Goal: Task Accomplishment & Management: Manage account settings

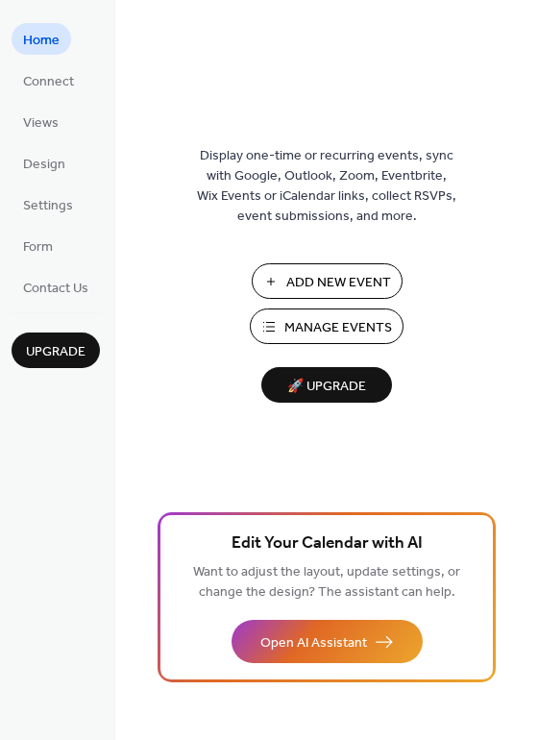
click at [309, 321] on span "Manage Events" at bounding box center [338, 328] width 108 height 20
click at [303, 307] on div "Add New Event Manage Events 🚀 Upgrade" at bounding box center [327, 332] width 192 height 139
click at [300, 322] on span "Manage Events" at bounding box center [338, 328] width 108 height 20
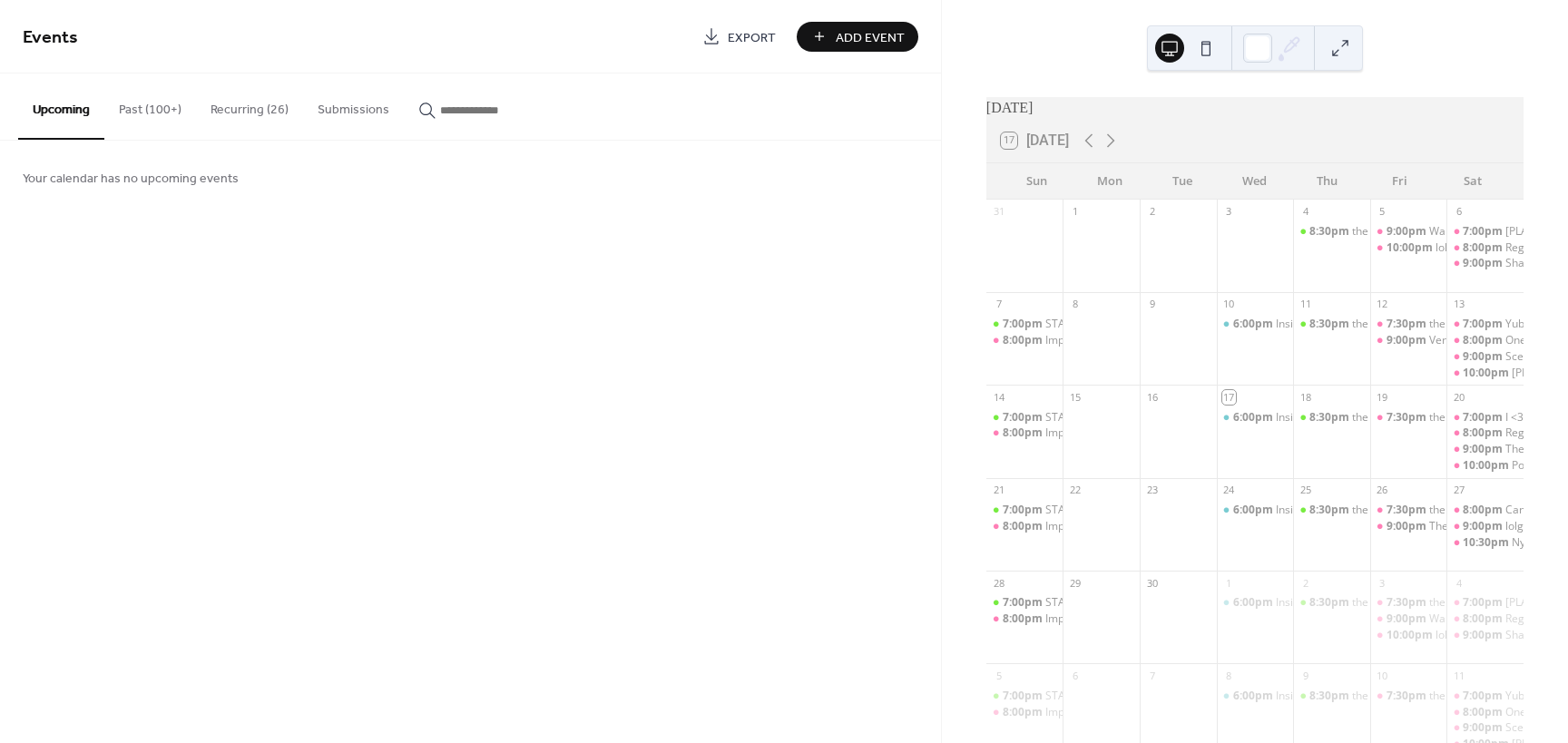
click at [147, 108] on button "Past (100+)" at bounding box center [149, 106] width 92 height 64
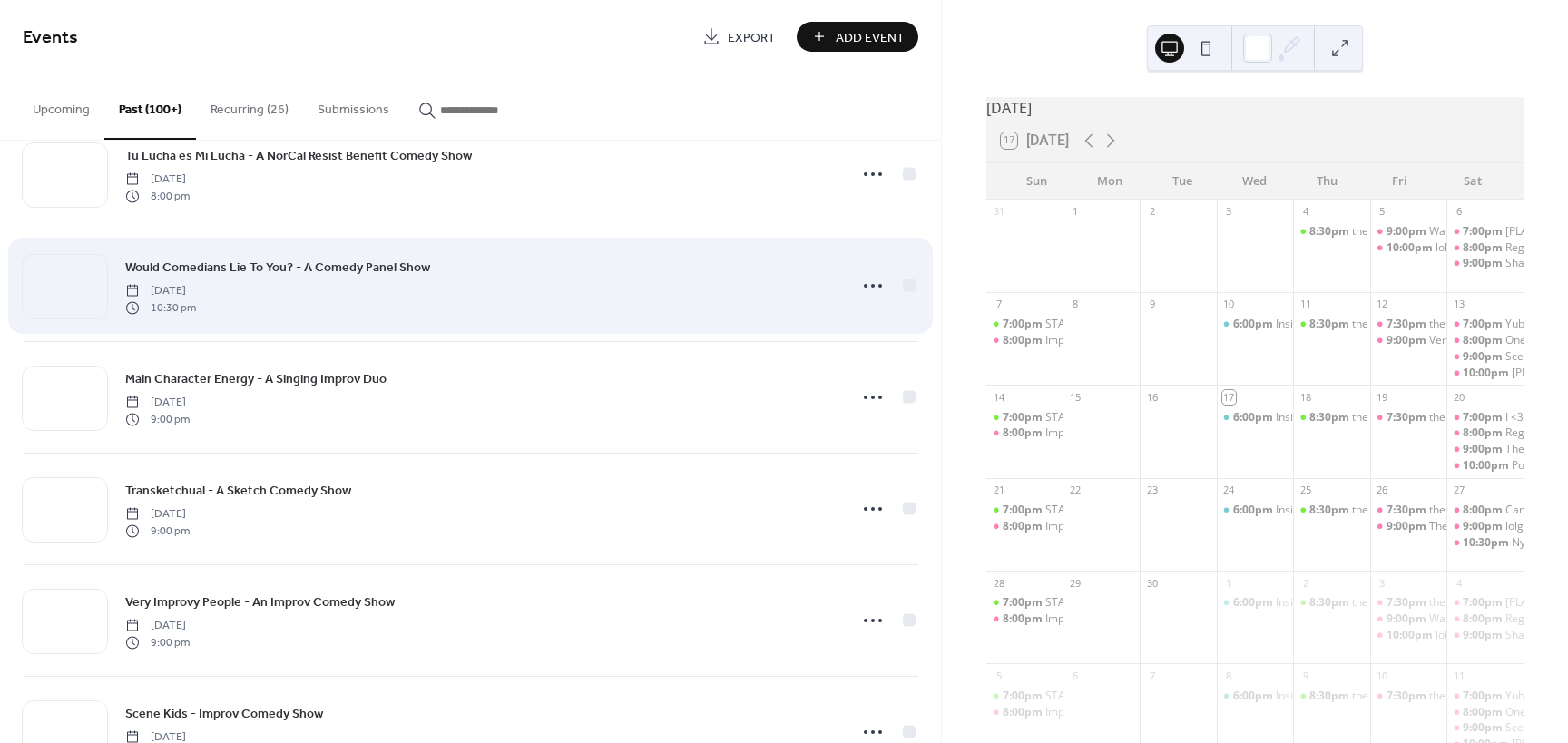
scroll to position [363, 0]
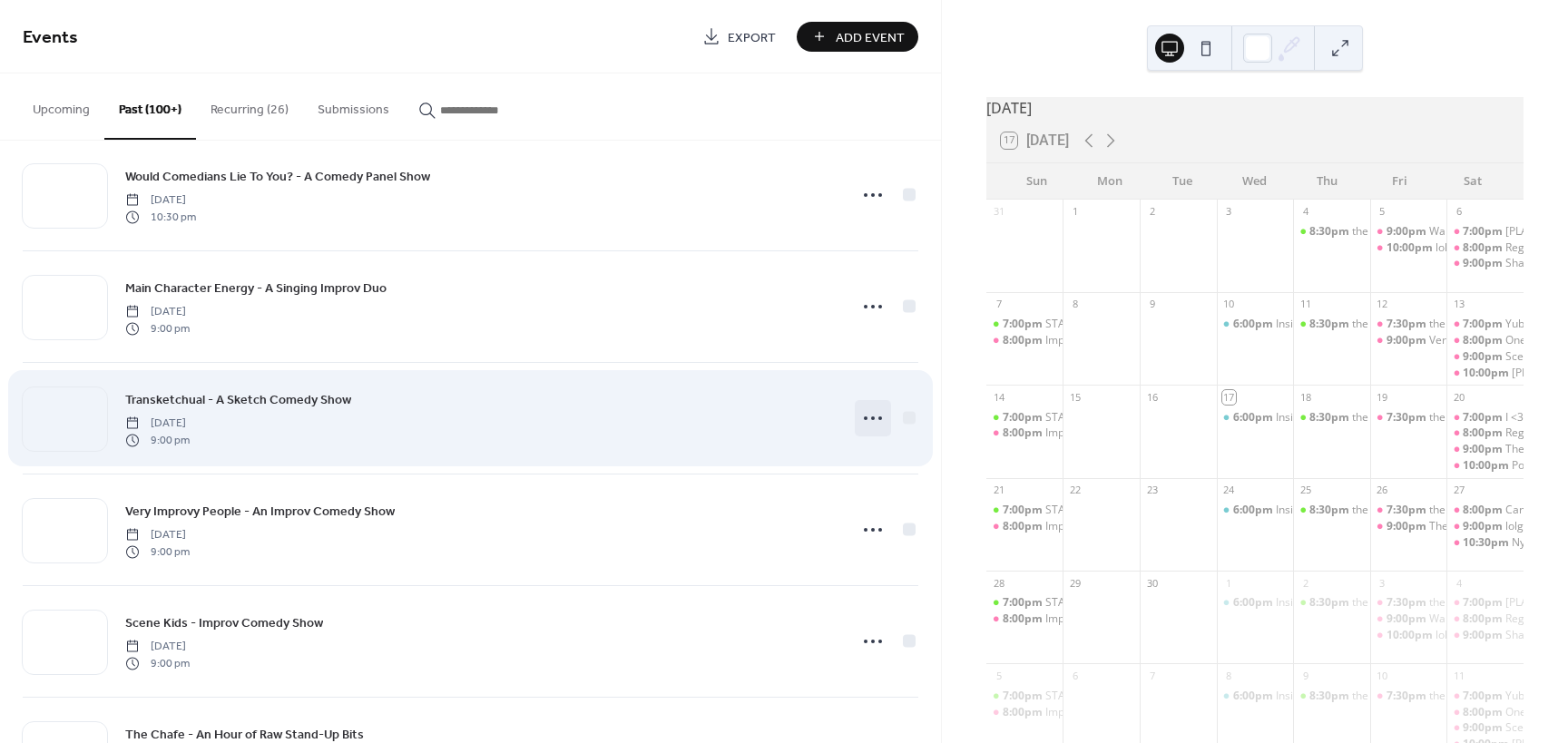
click at [859, 416] on icon at bounding box center [873, 417] width 29 height 29
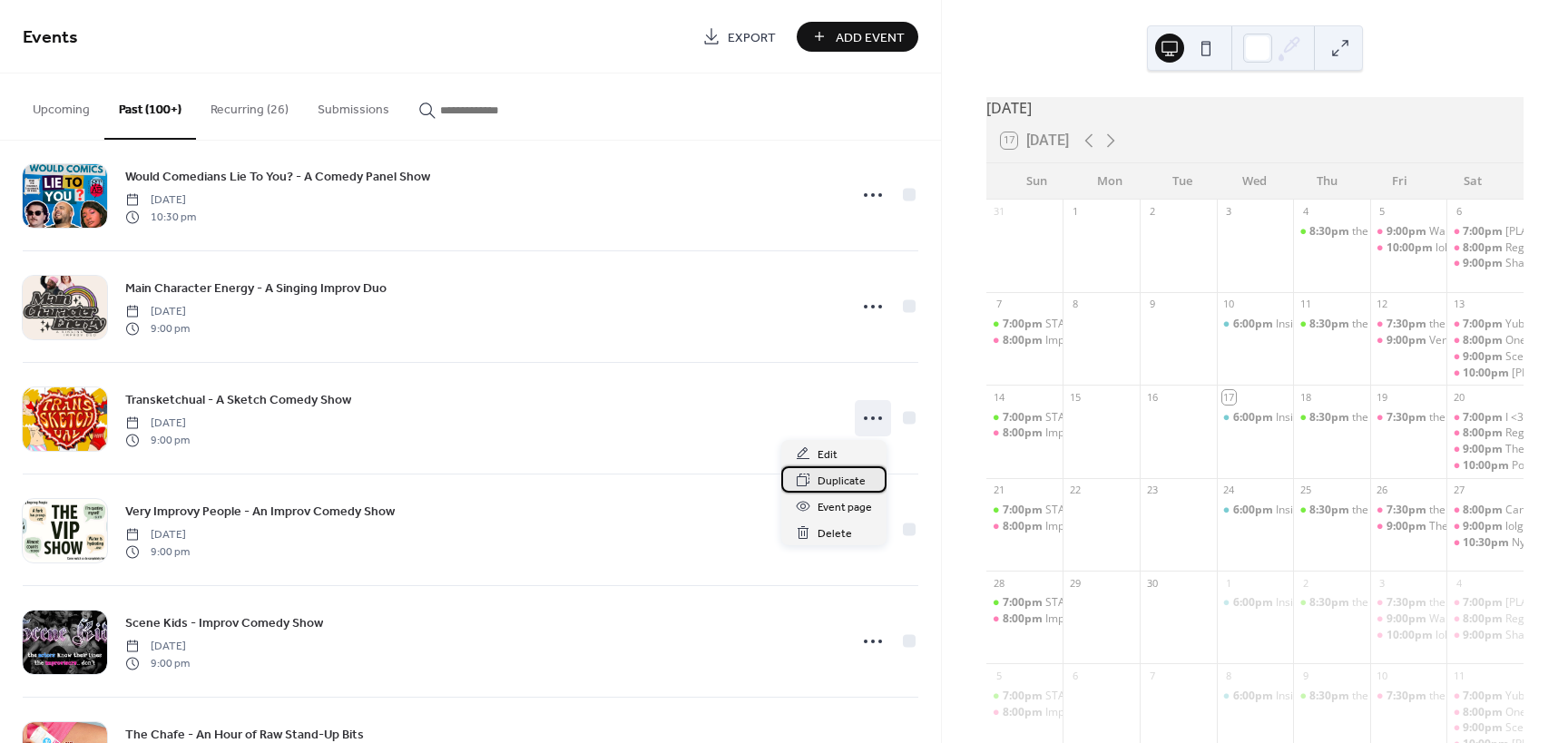
click at [831, 480] on span "Duplicate" at bounding box center [841, 481] width 48 height 19
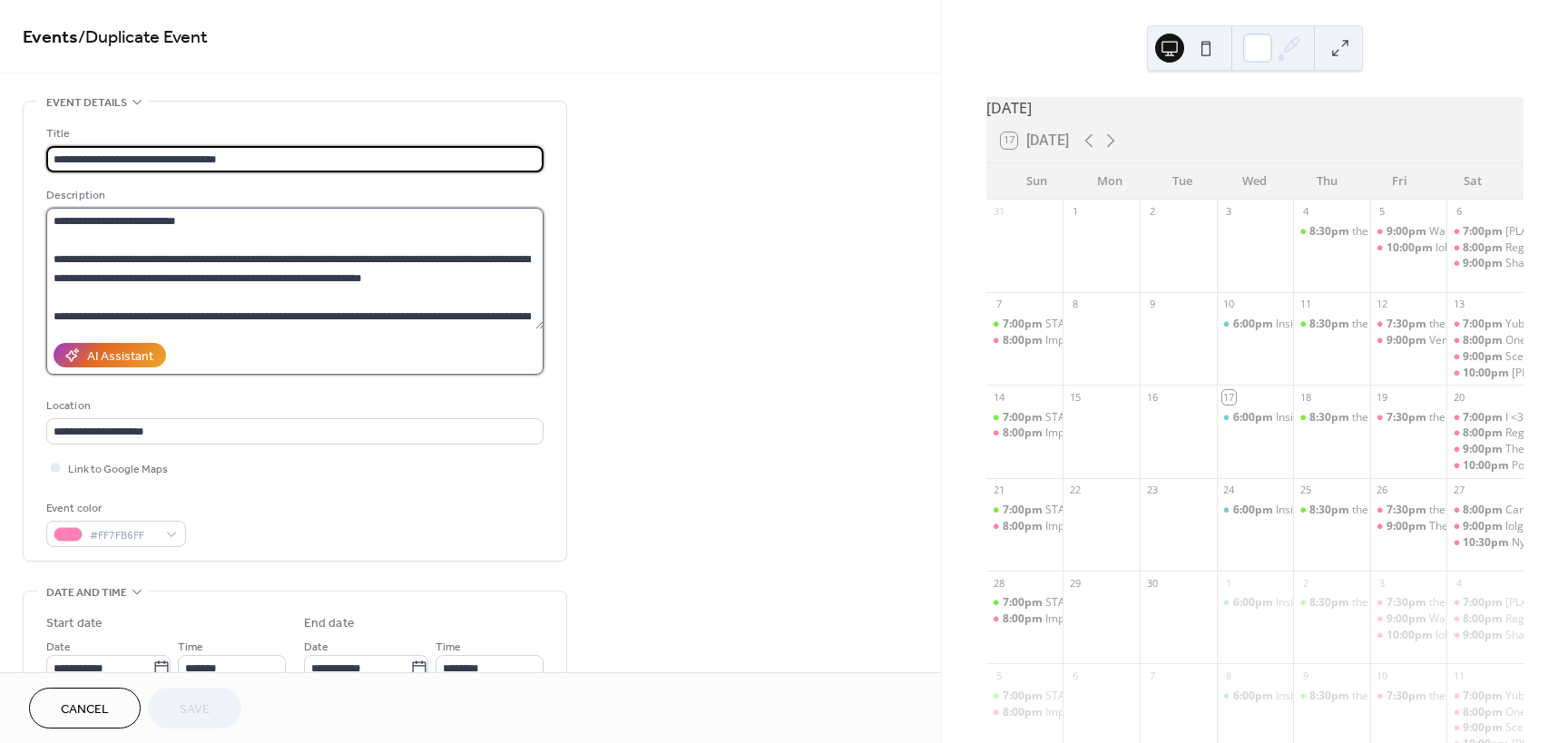
click at [51, 260] on textarea at bounding box center [295, 268] width 497 height 122
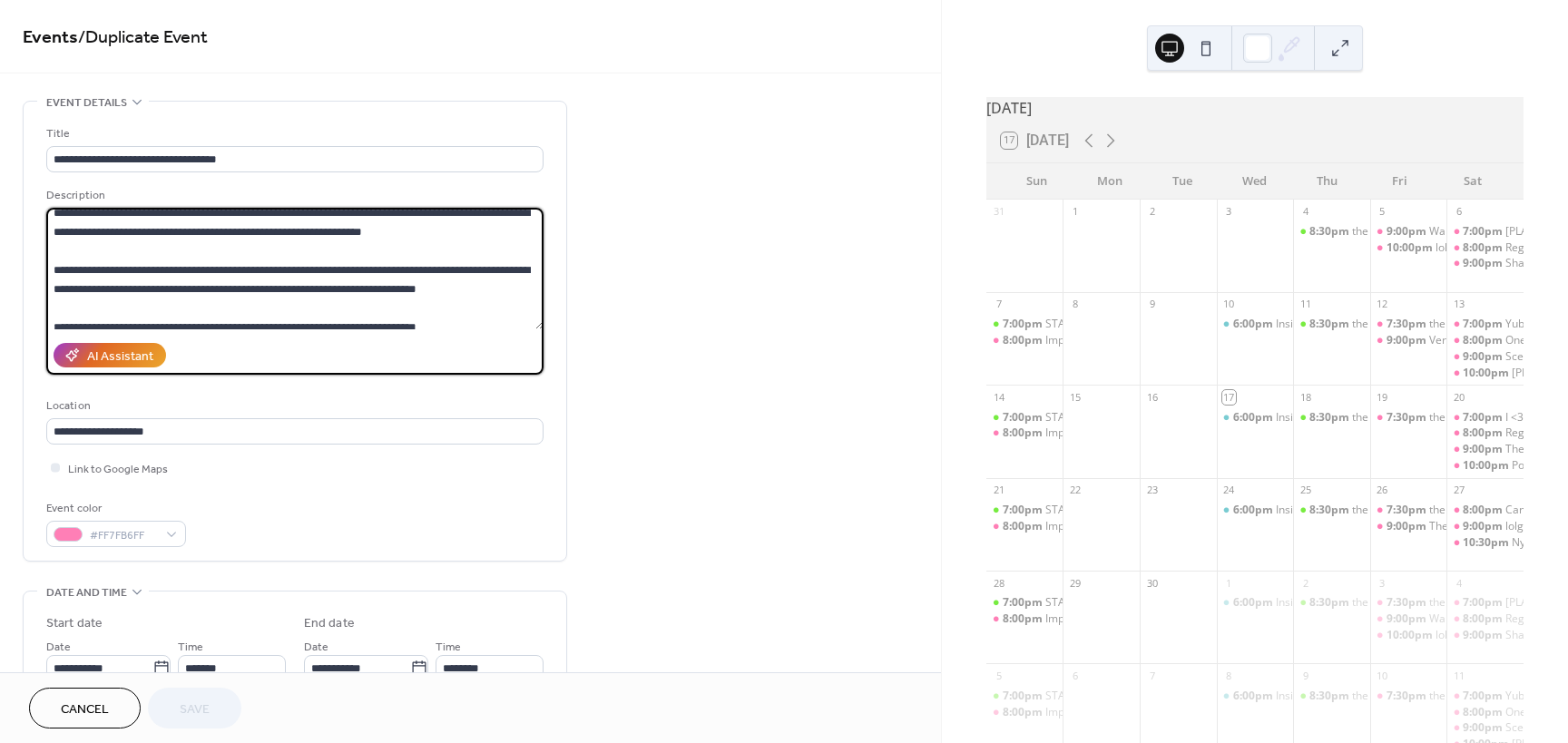
scroll to position [91, 0]
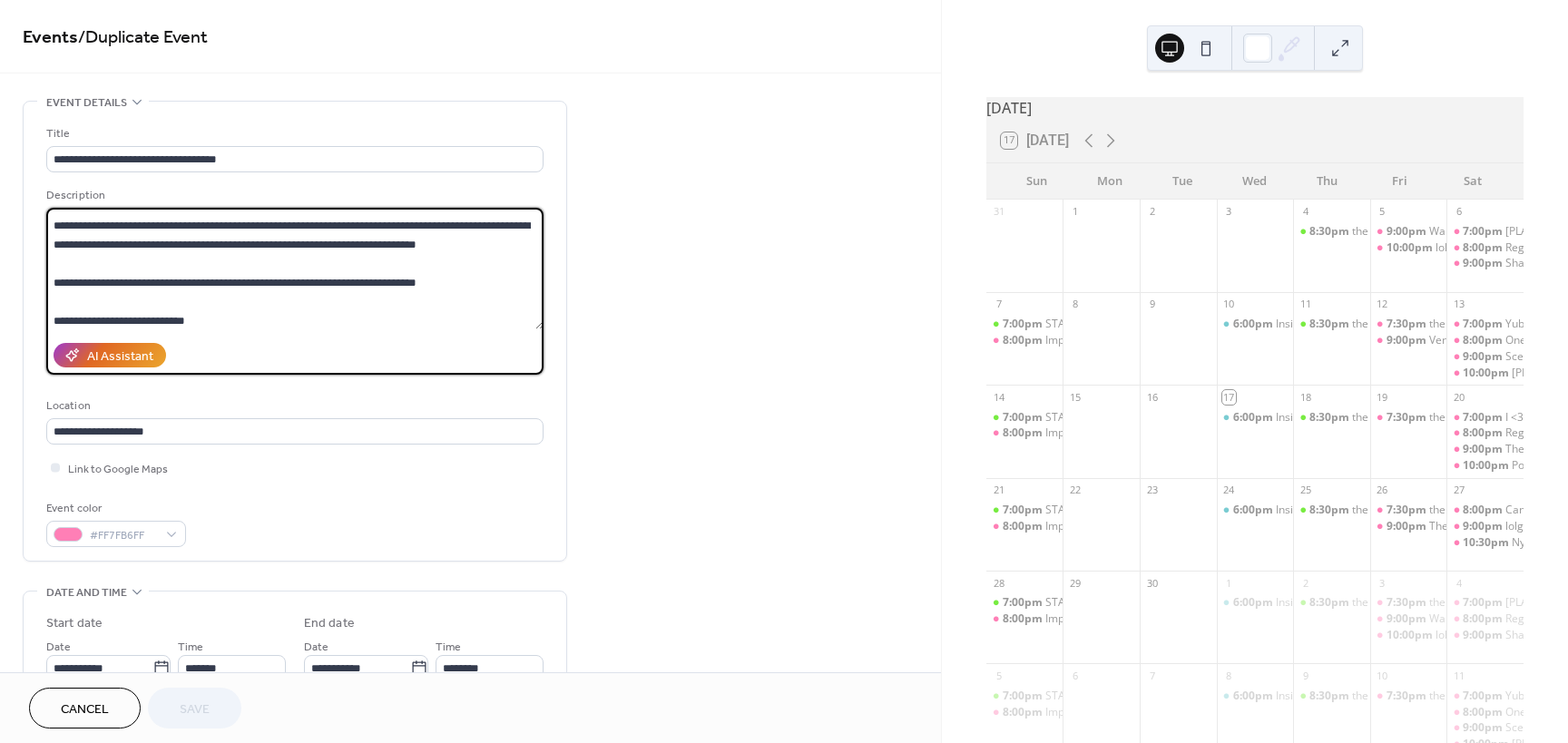
click at [463, 281] on textarea at bounding box center [295, 268] width 497 height 122
paste textarea
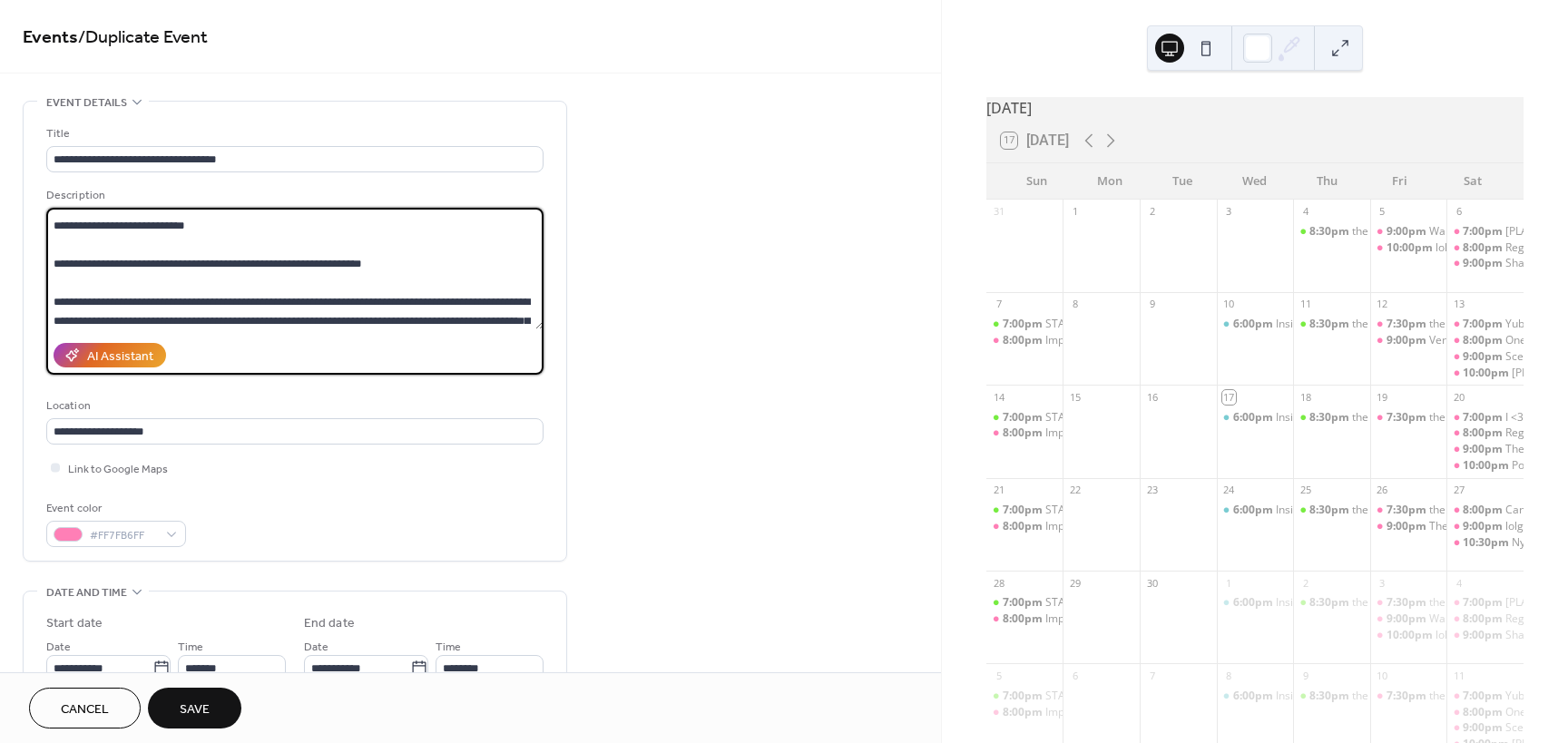
scroll to position [0, 0]
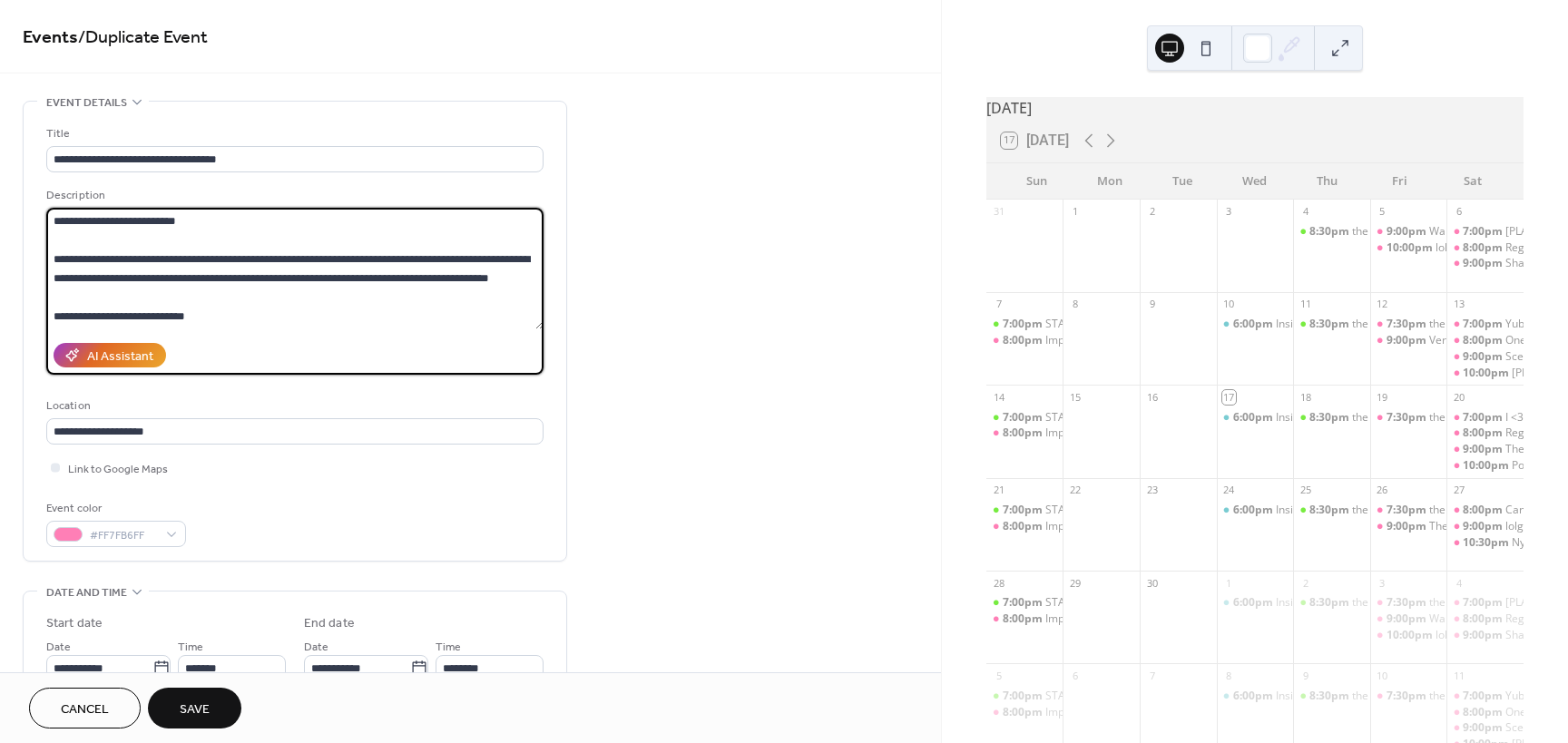
click at [150, 256] on textarea at bounding box center [295, 268] width 497 height 122
click at [91, 313] on textarea at bounding box center [295, 268] width 497 height 122
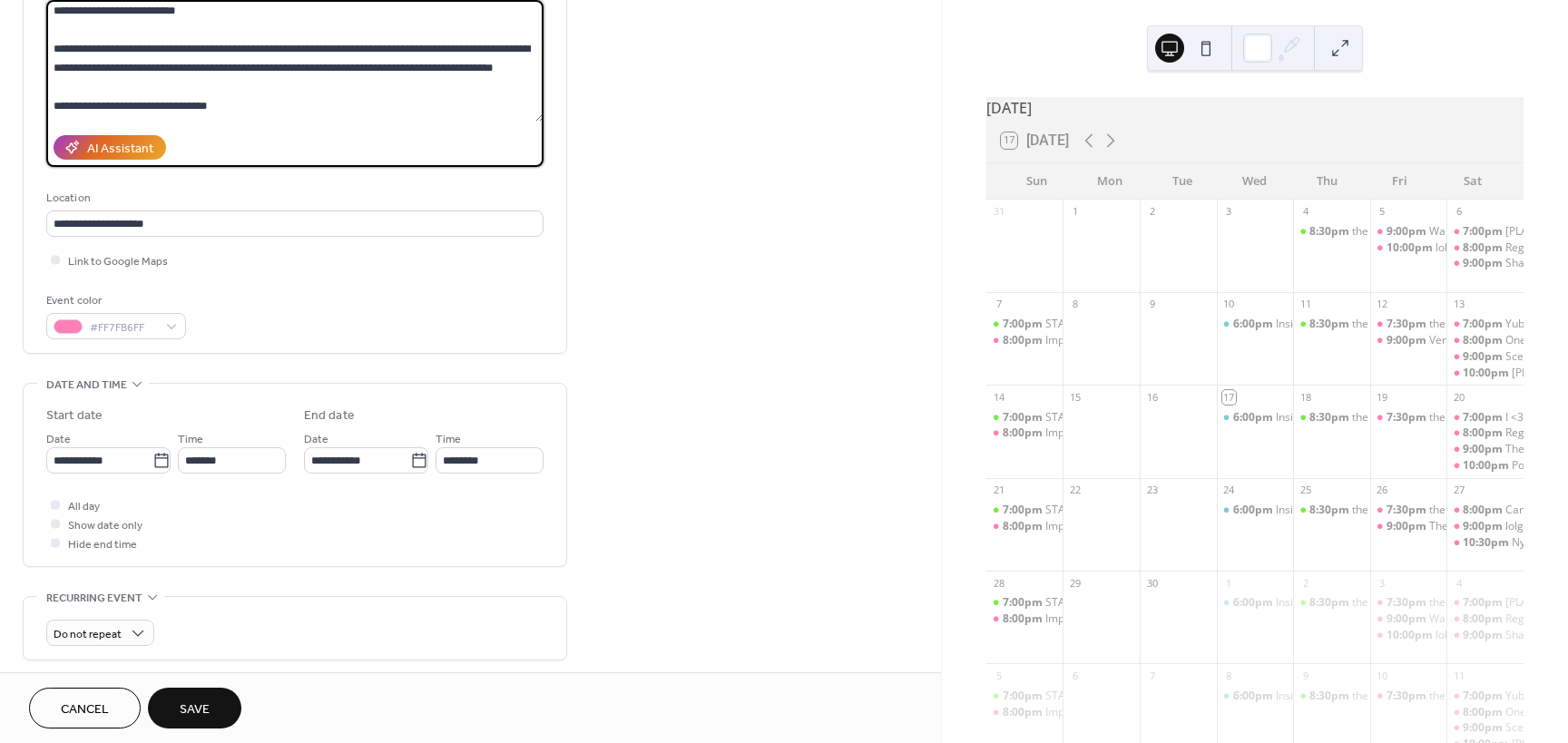
scroll to position [28, 0]
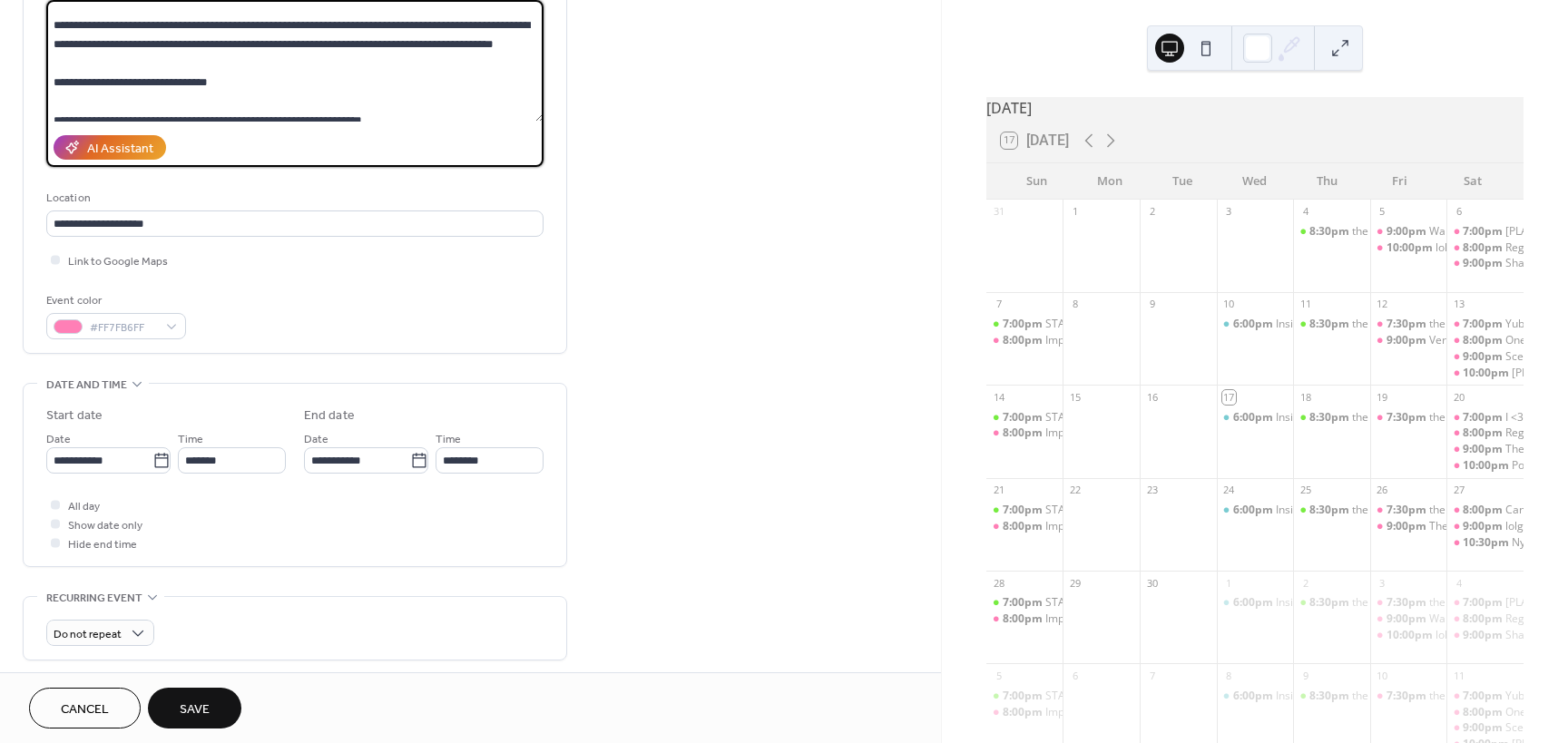
click at [153, 104] on textarea at bounding box center [295, 60] width 497 height 122
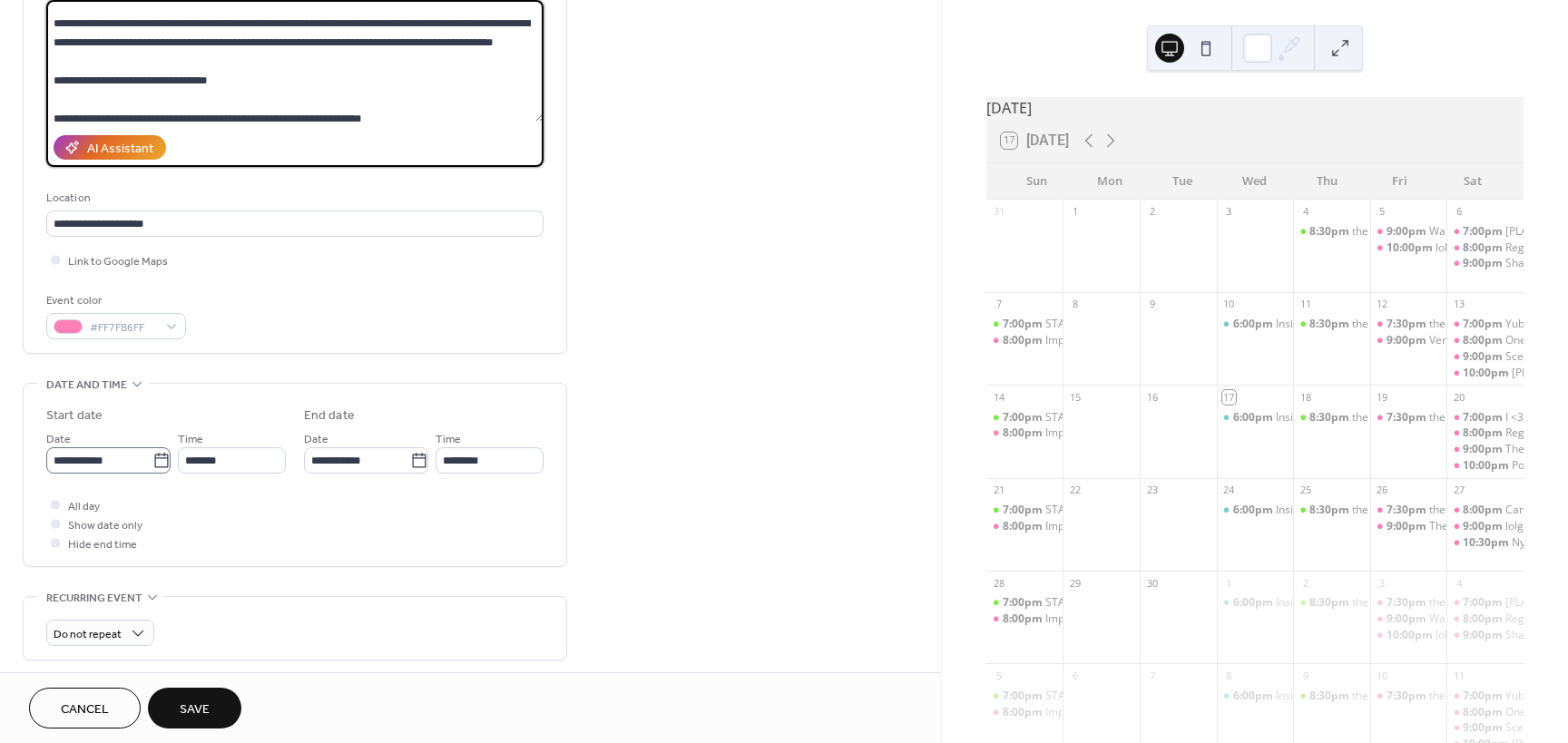
type textarea "**********"
click at [80, 452] on input "**********" at bounding box center [99, 461] width 106 height 26
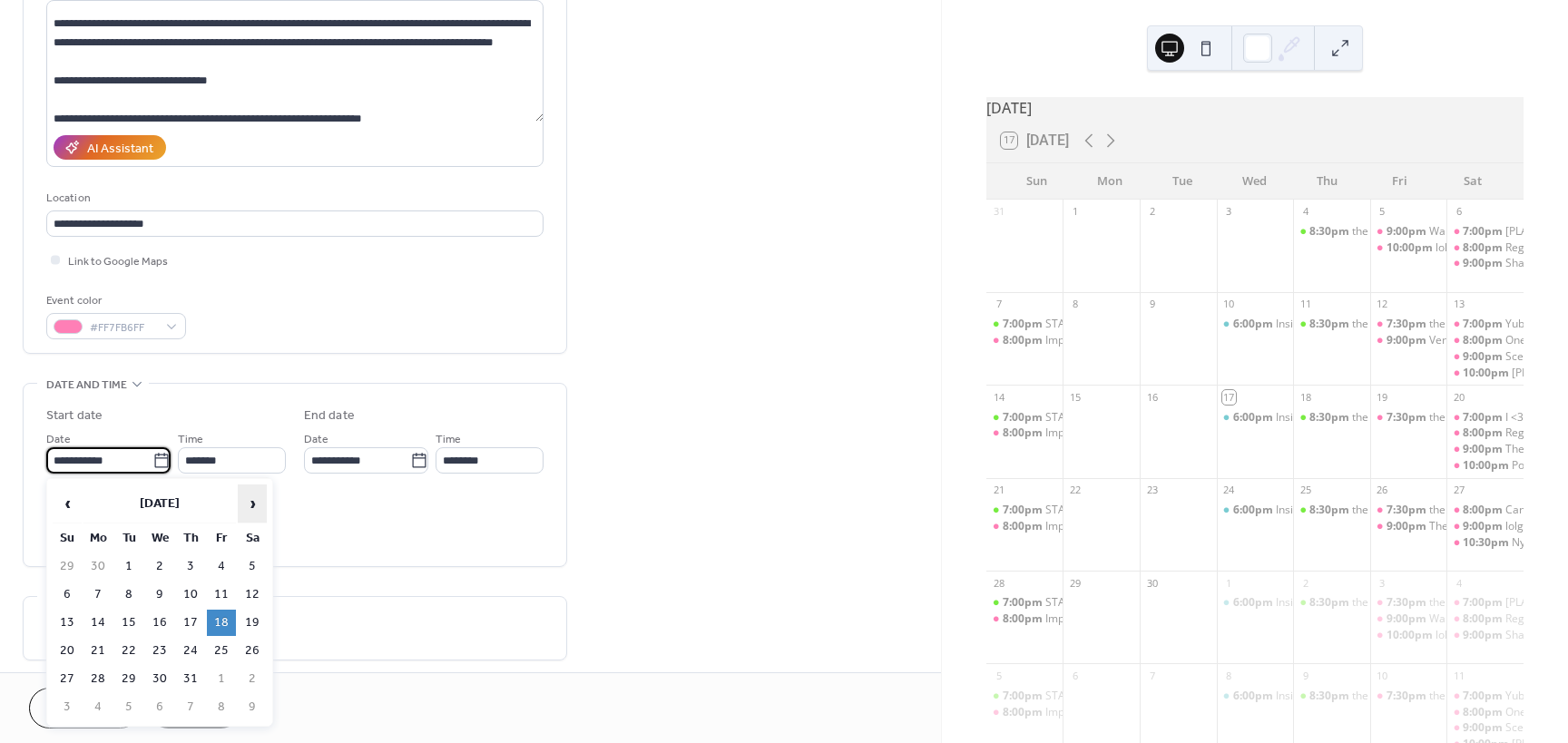
click at [249, 503] on span "›" at bounding box center [252, 503] width 27 height 36
click at [226, 620] on td "19" at bounding box center [221, 622] width 29 height 26
type input "**********"
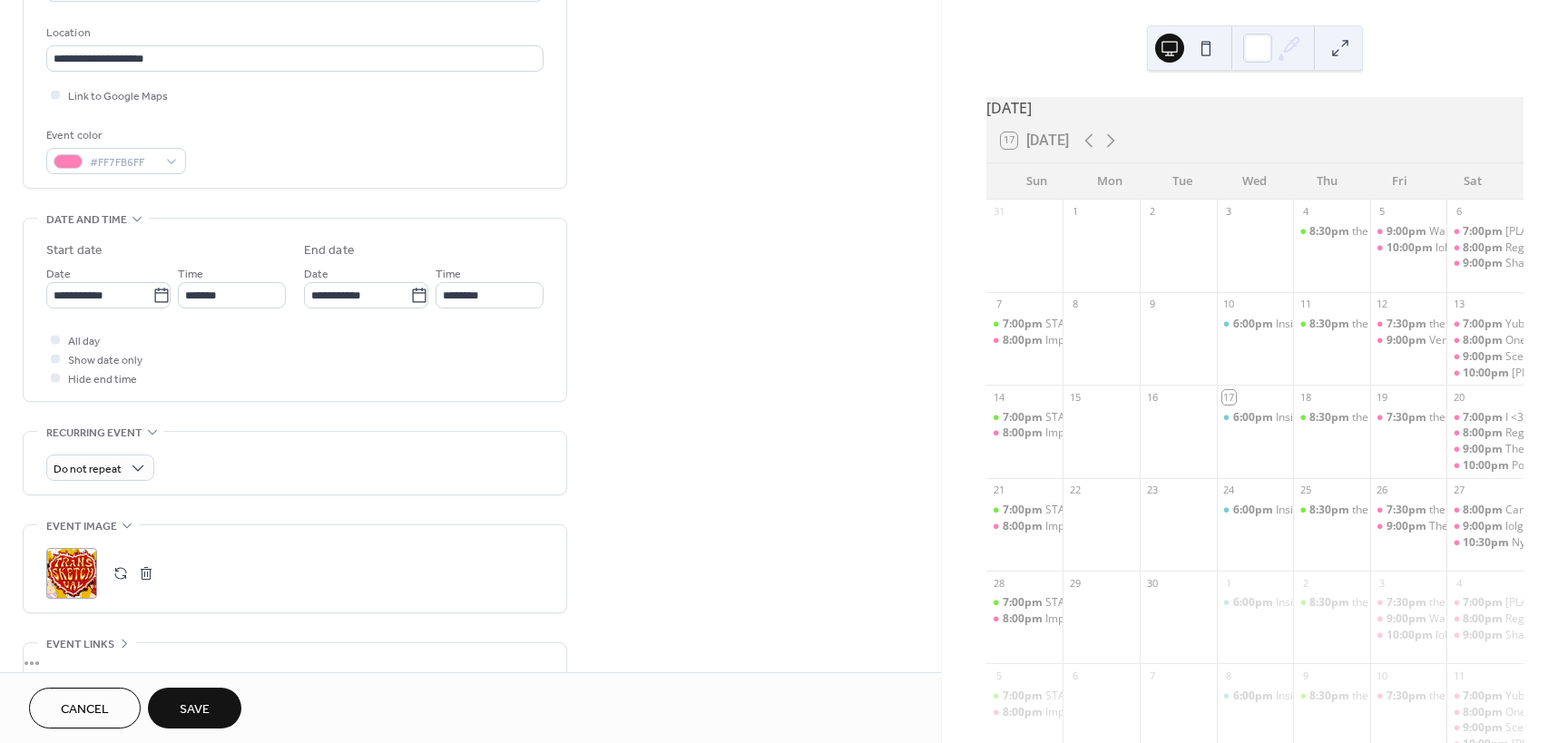
scroll to position [389, 0]
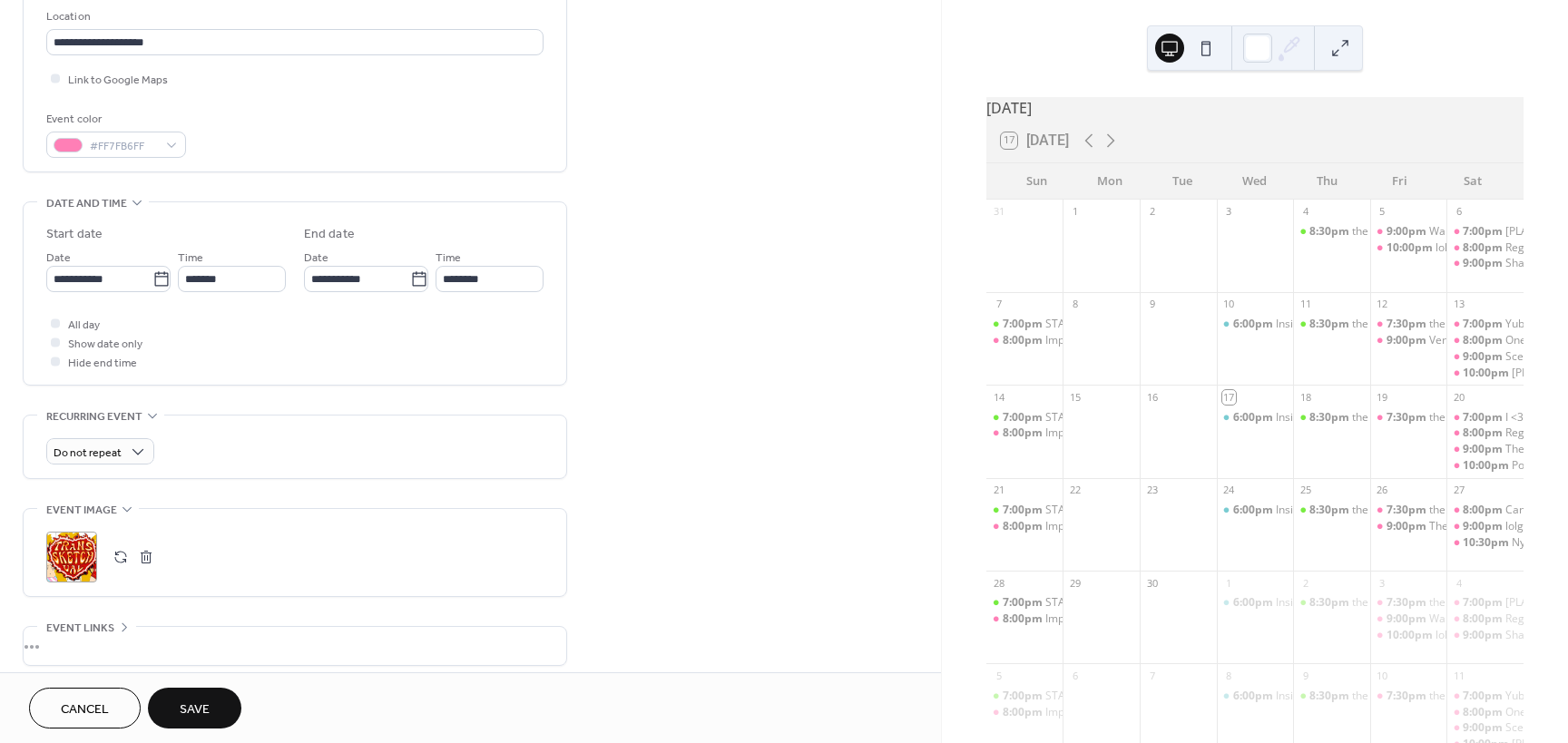
click at [137, 559] on button "button" at bounding box center [145, 556] width 26 height 25
click at [113, 552] on button "button" at bounding box center [120, 556] width 26 height 25
click at [193, 692] on button "Save" at bounding box center [195, 707] width 94 height 41
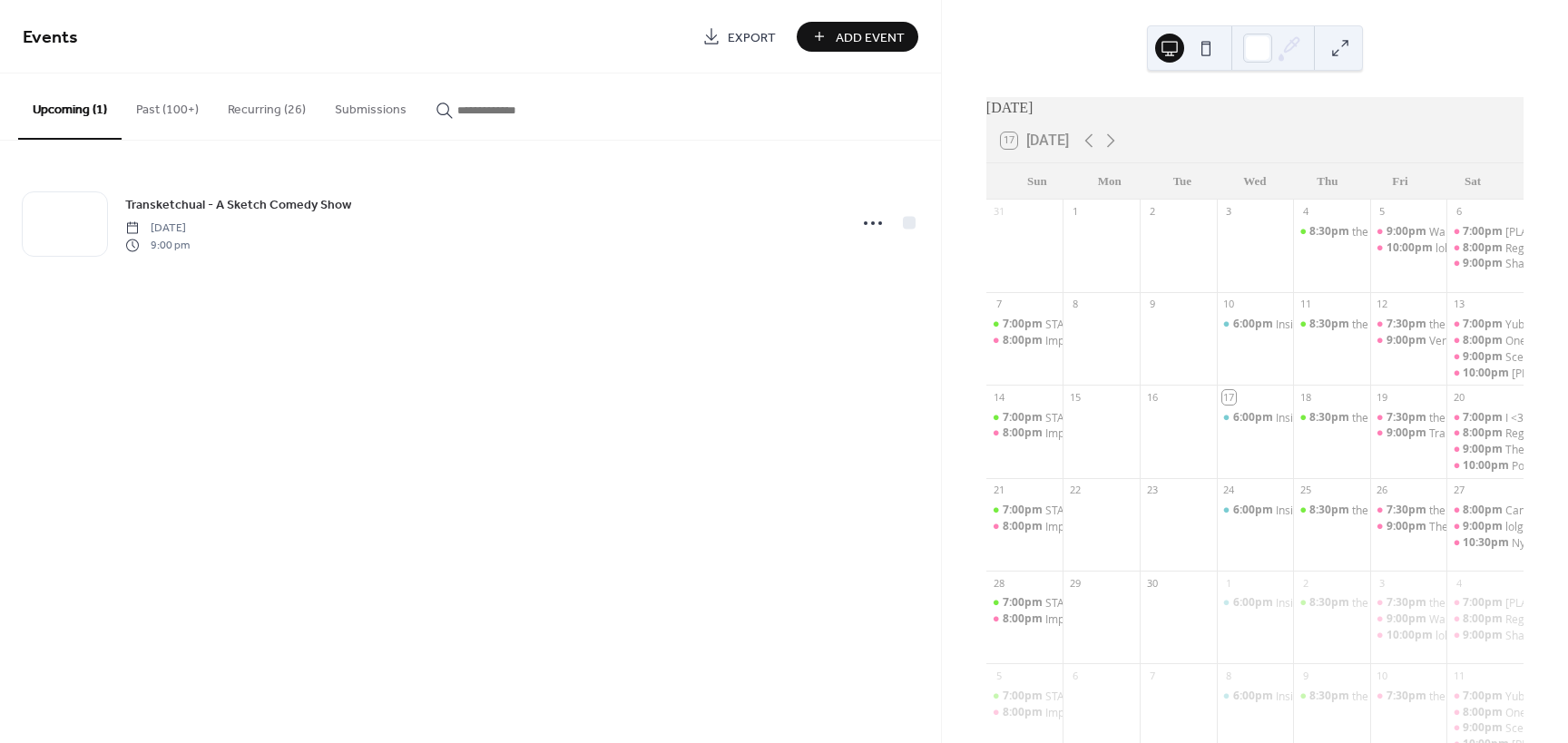
click at [262, 110] on button "Recurring (26)" at bounding box center [266, 106] width 107 height 64
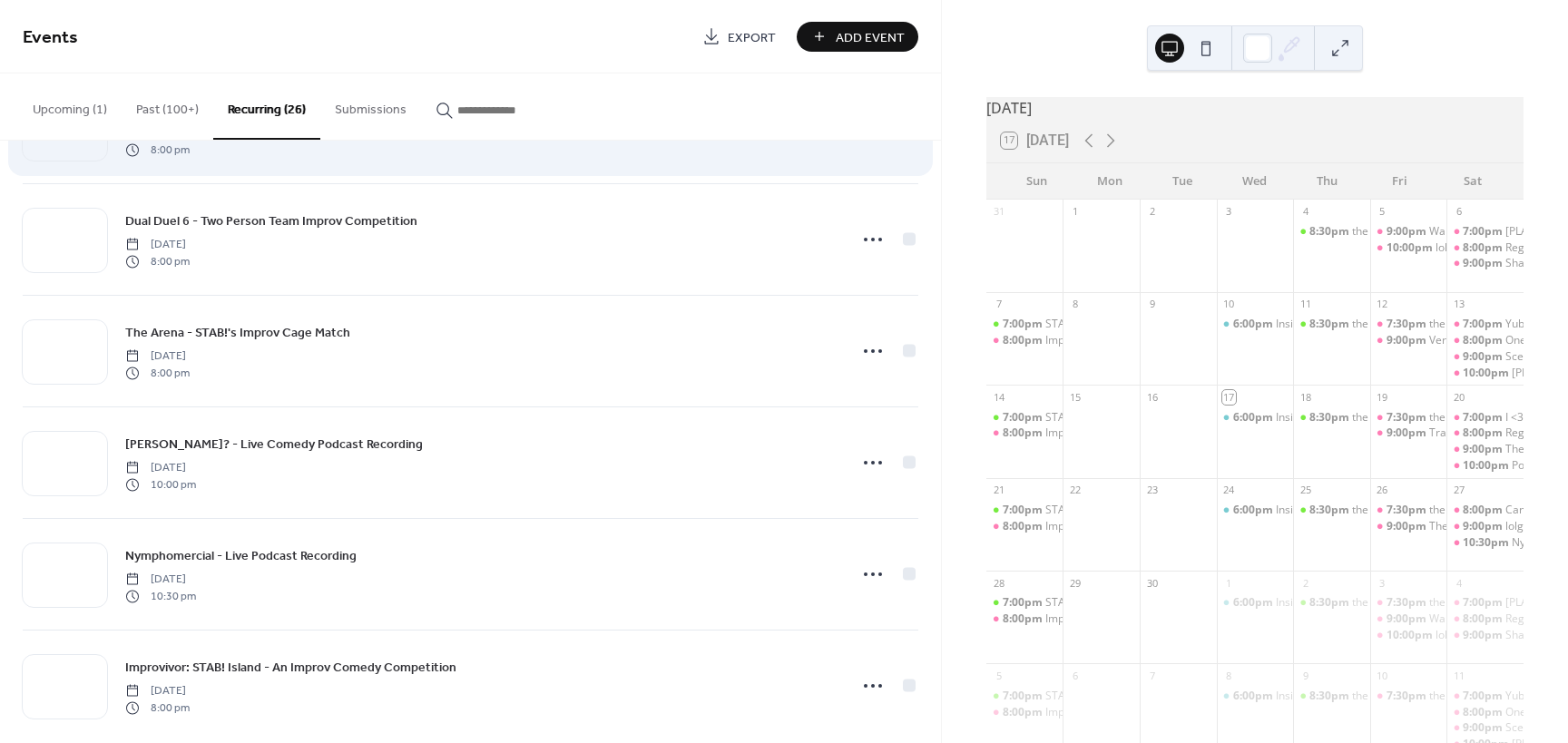
scroll to position [2352, 0]
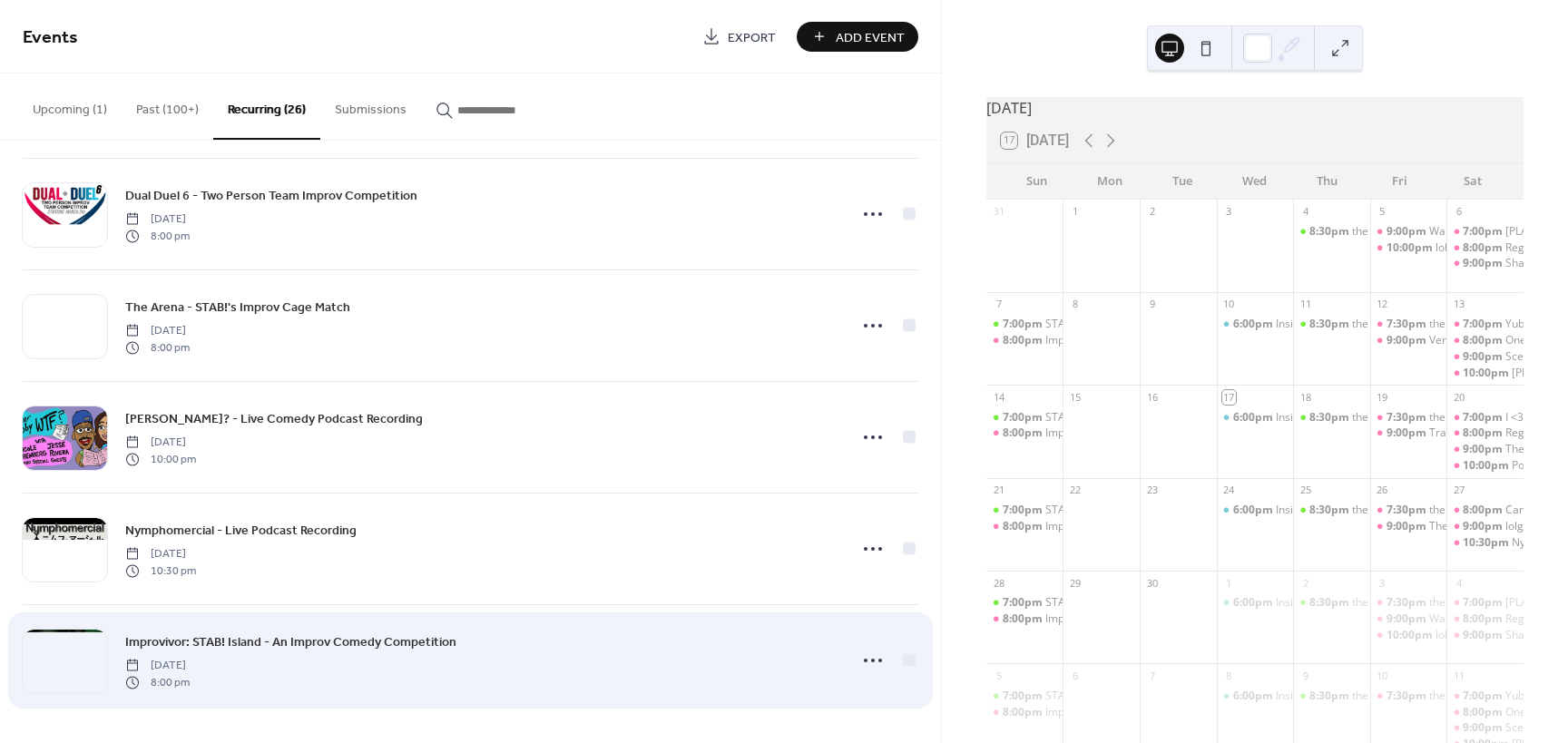
click at [227, 638] on span "Improvivor: STAB! Island - An Improv Comedy Competition" at bounding box center [291, 642] width 332 height 19
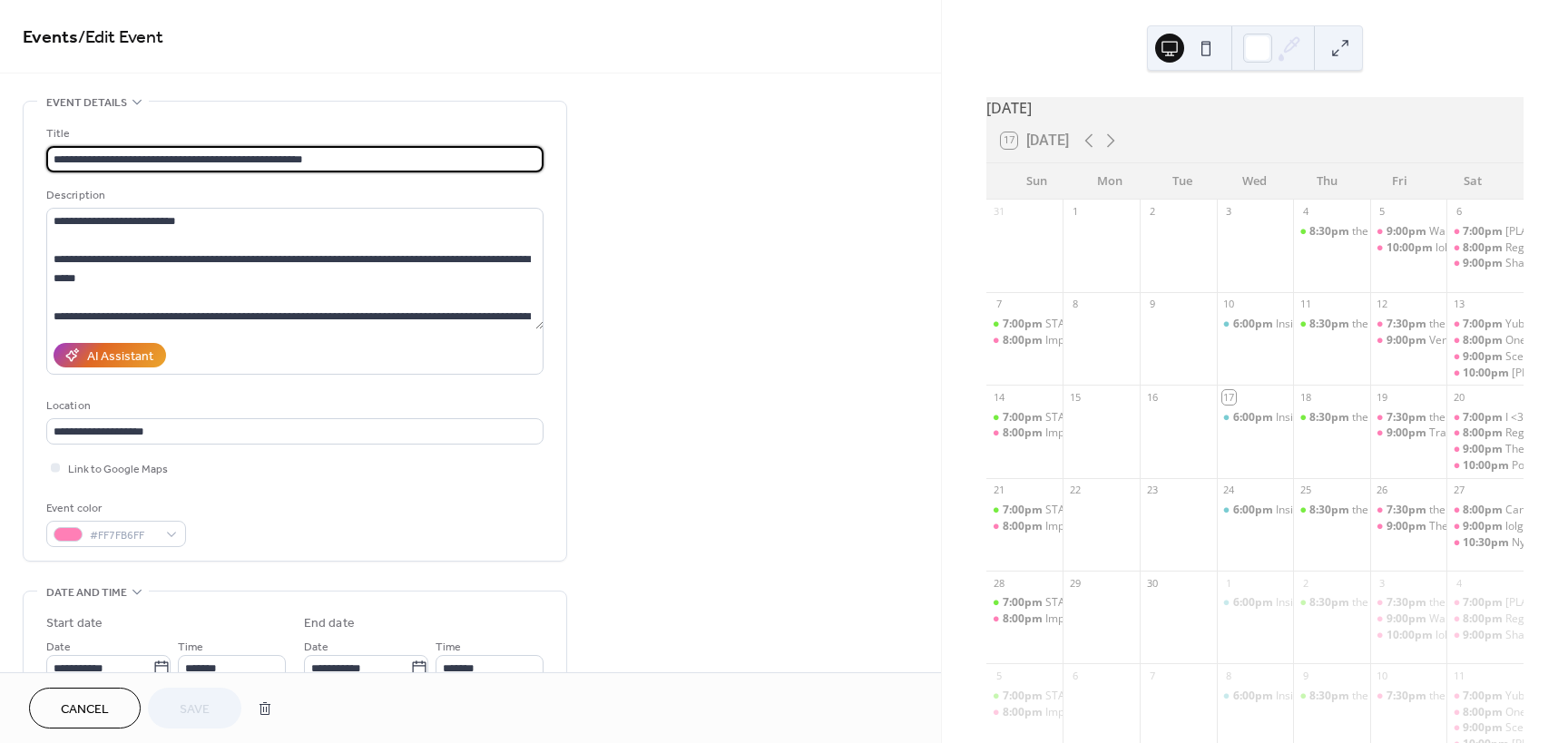
type input "**********"
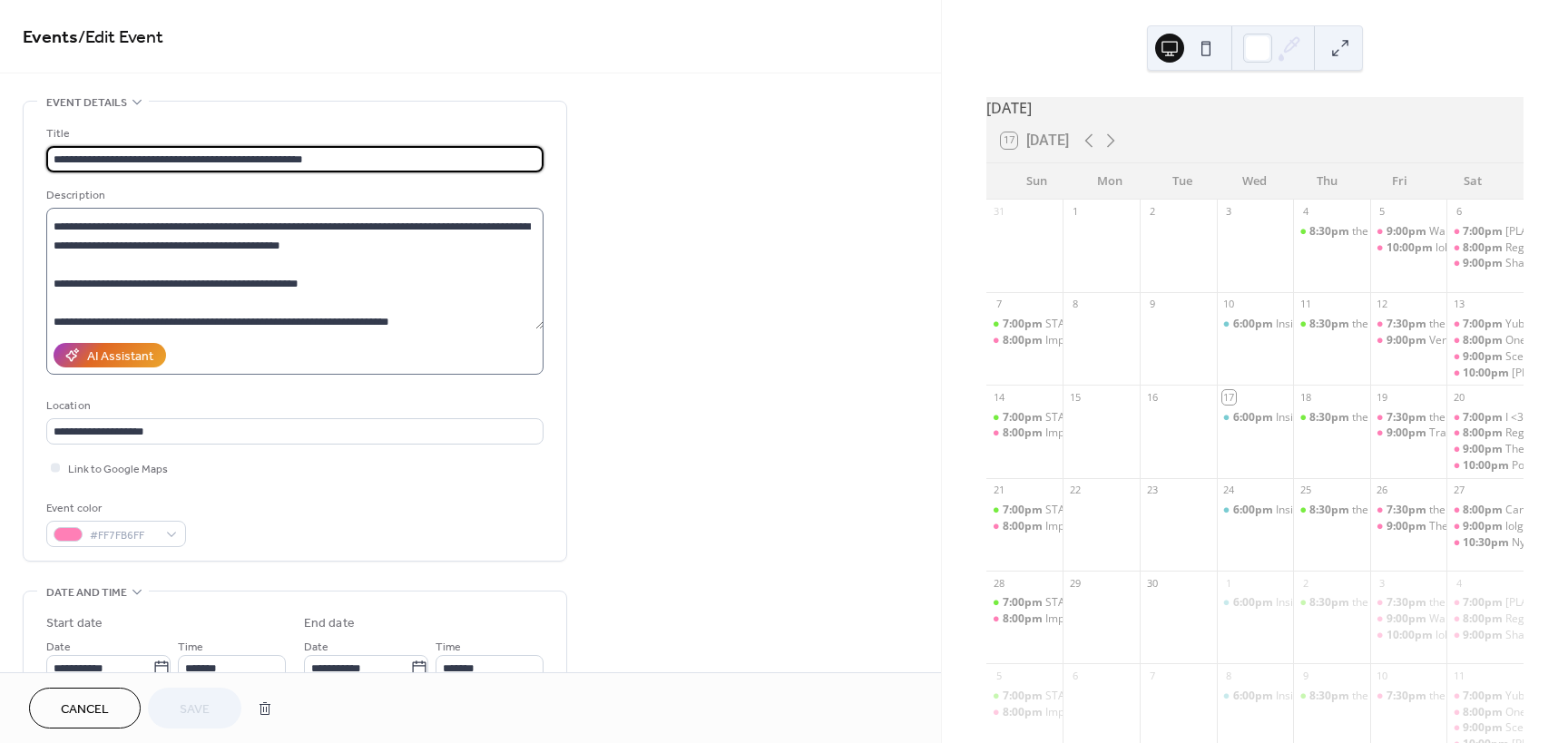
scroll to position [91, 0]
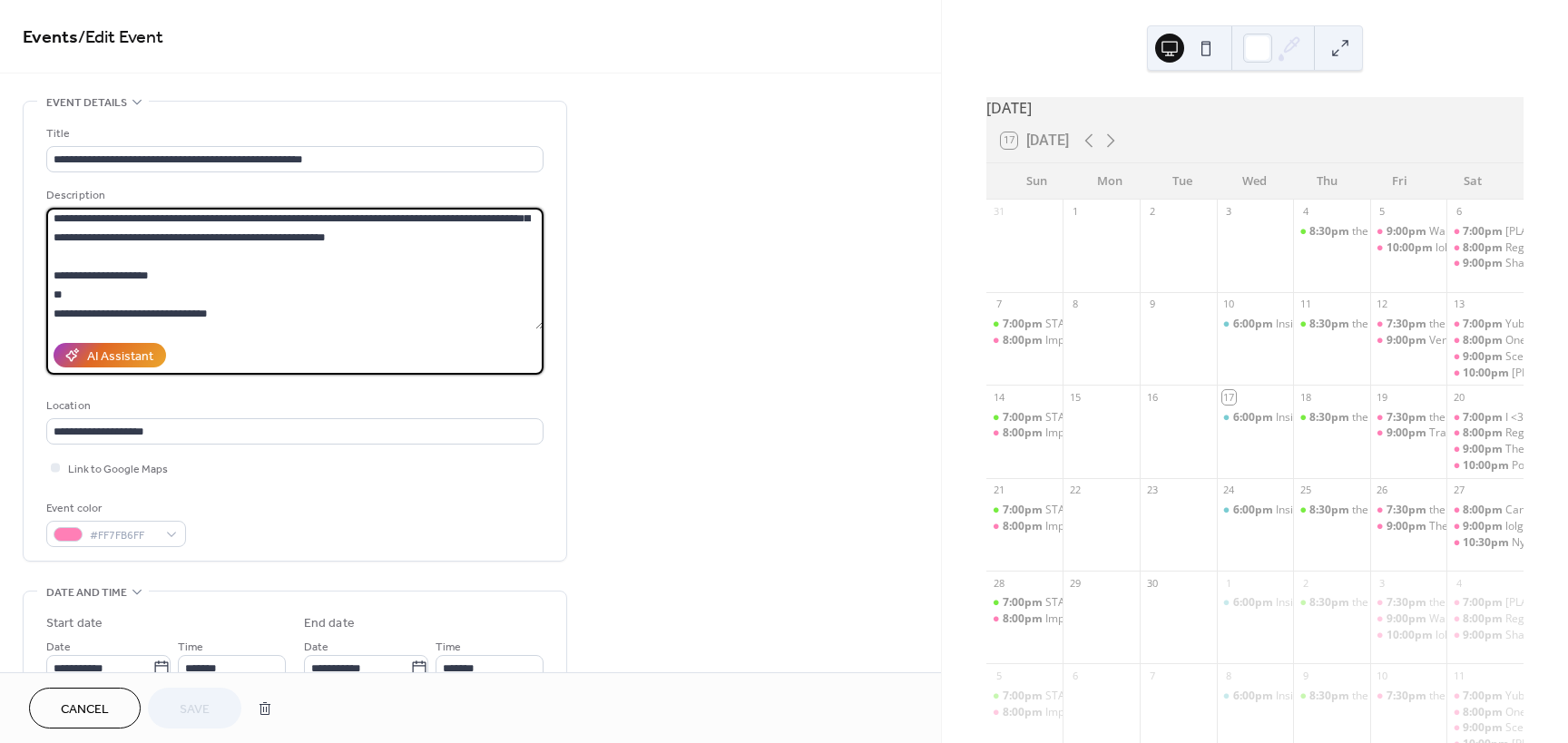
click at [156, 313] on textarea at bounding box center [295, 268] width 497 height 122
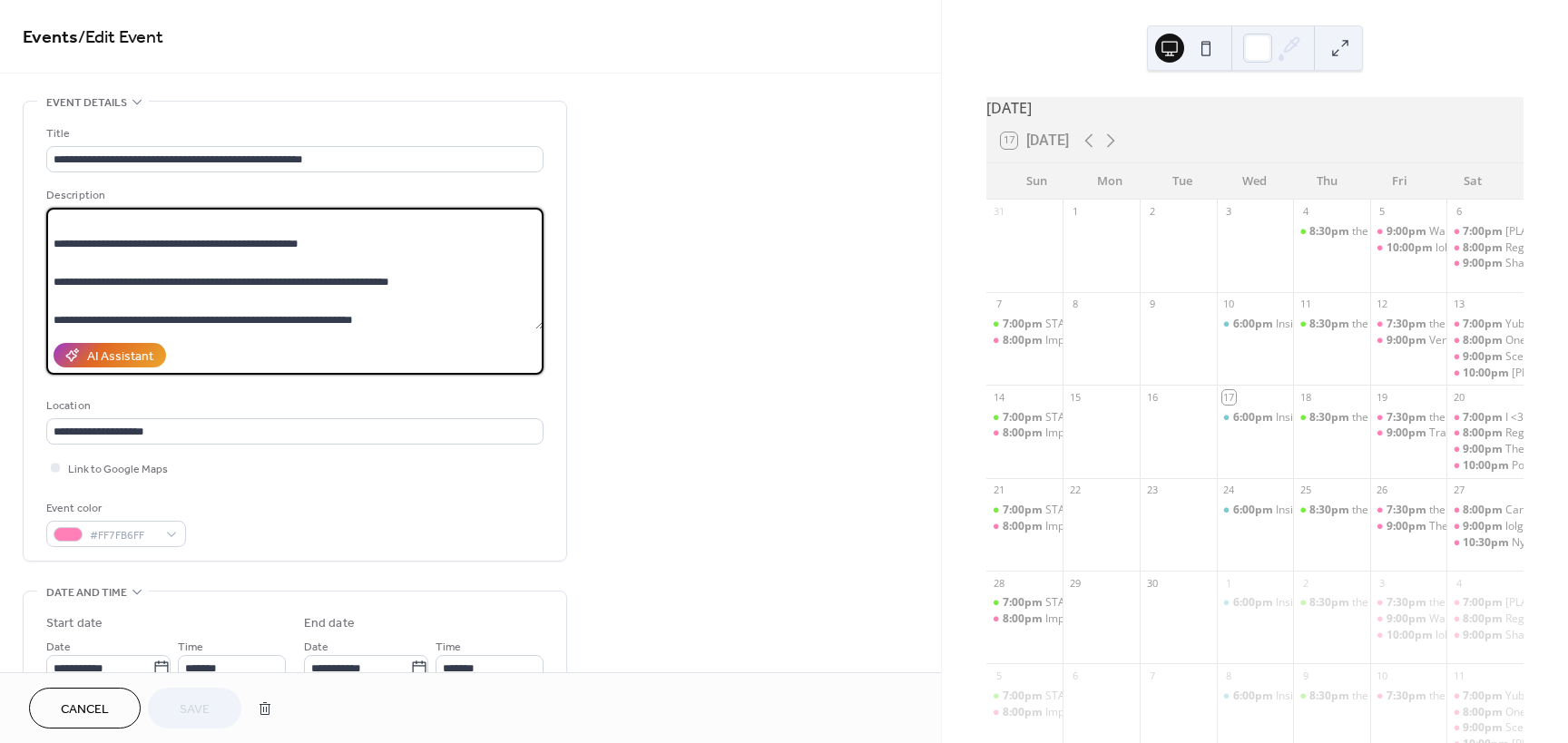
scroll to position [107, 0]
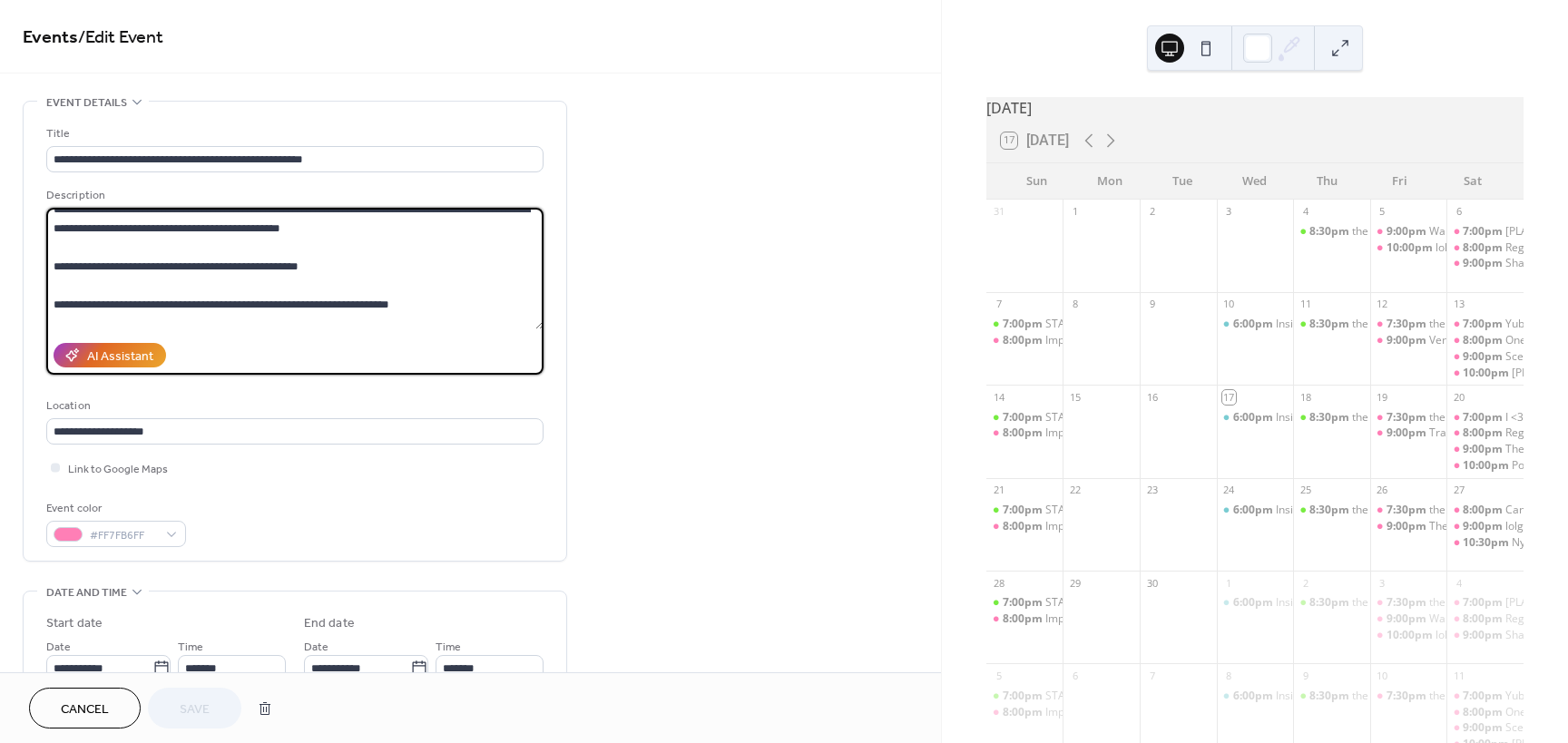
click at [154, 296] on textarea at bounding box center [295, 268] width 497 height 122
drag, startPoint x: 381, startPoint y: 307, endPoint x: 398, endPoint y: 296, distance: 20.2
click at [398, 296] on textarea at bounding box center [295, 268] width 497 height 122
click at [398, 297] on textarea at bounding box center [295, 268] width 497 height 122
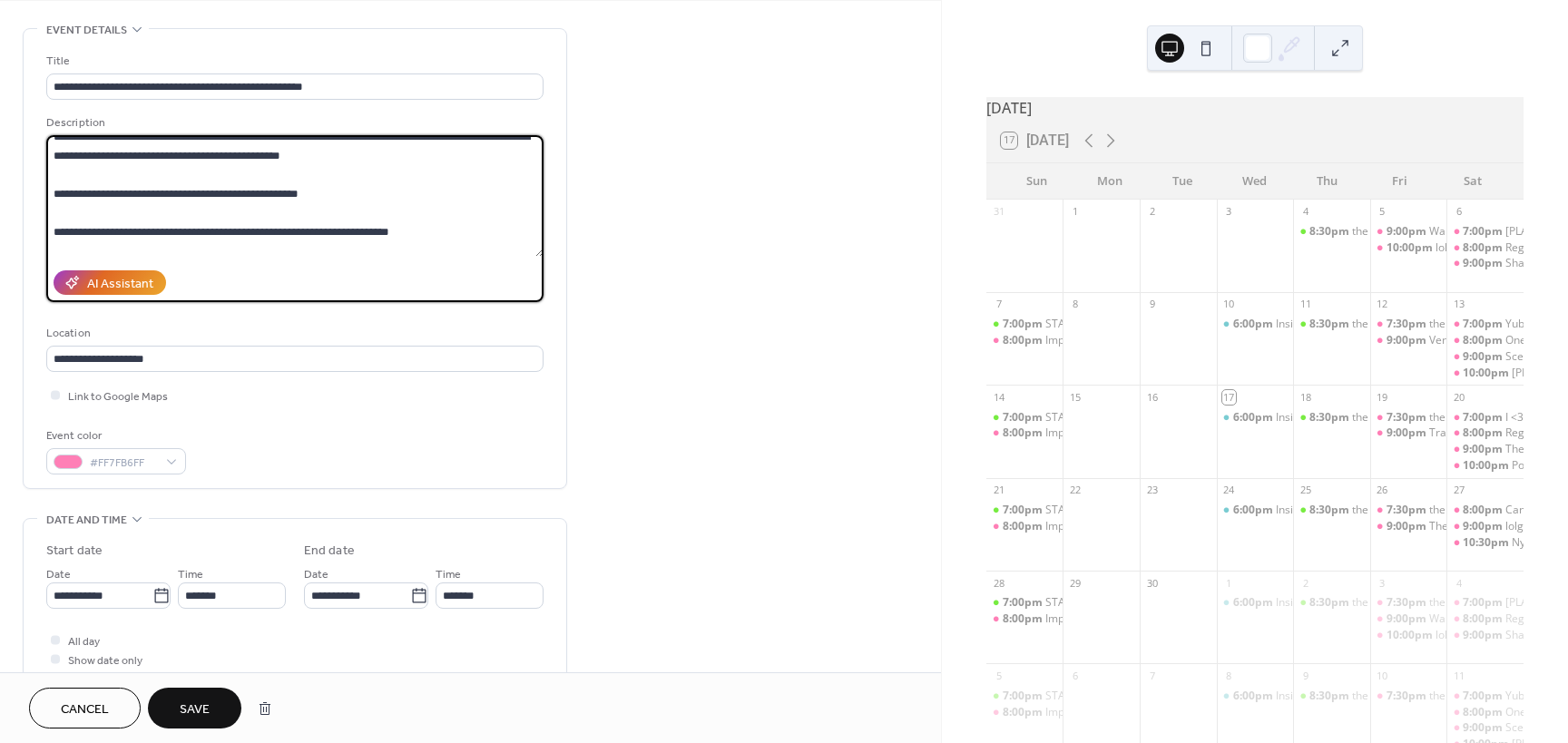
scroll to position [272, 0]
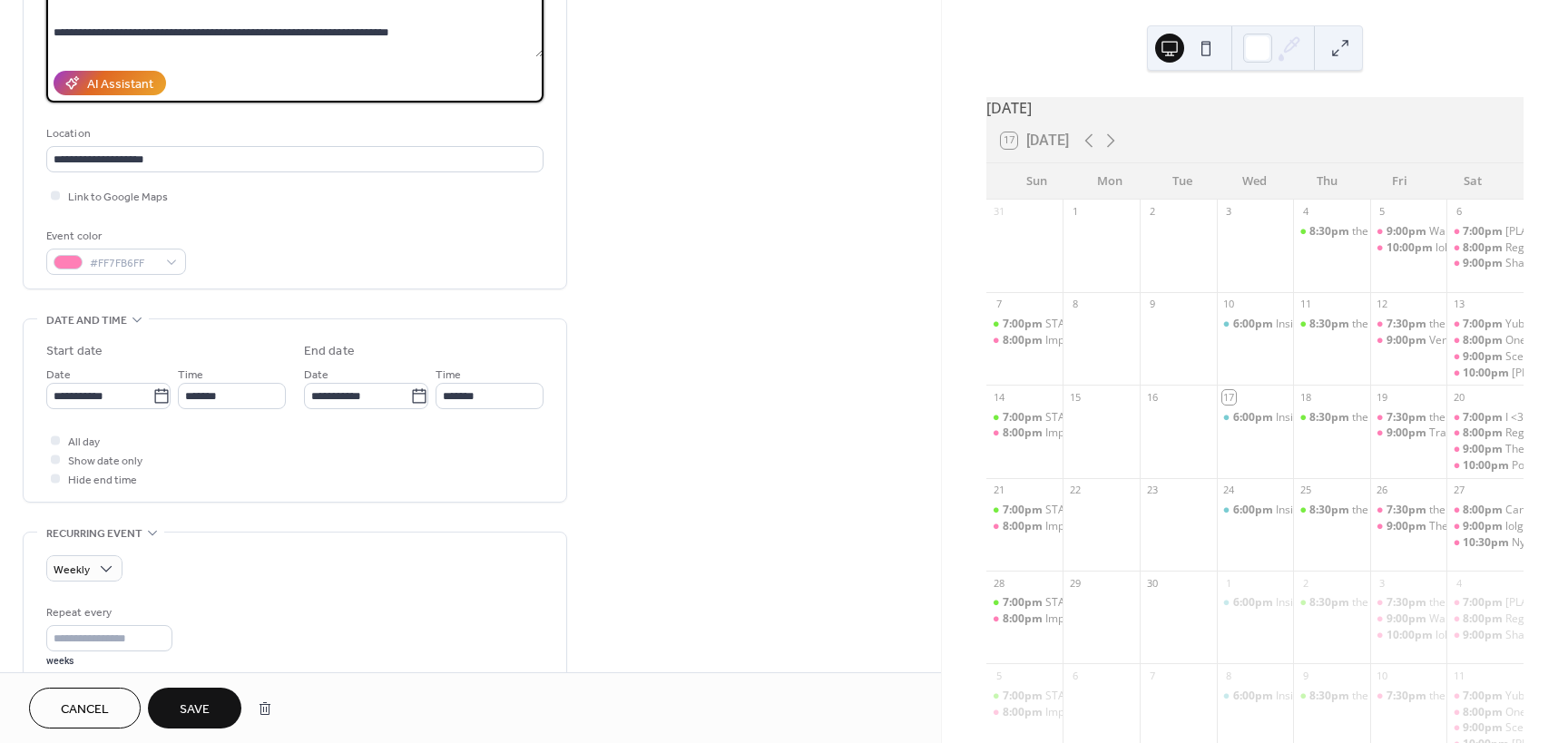
type textarea "**********"
click at [196, 713] on span "Save" at bounding box center [195, 710] width 30 height 19
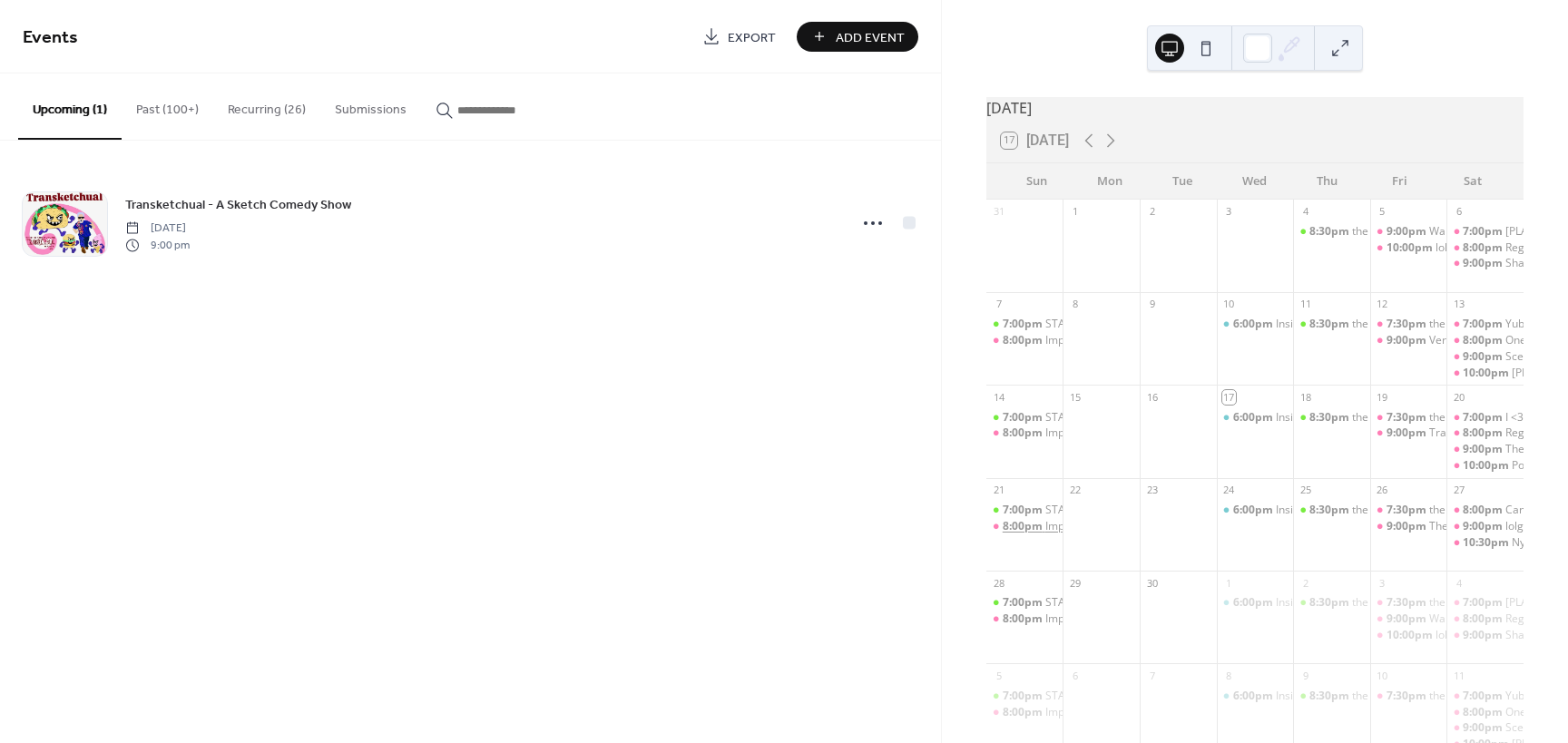
click at [1031, 534] on span "8:00pm" at bounding box center [1023, 526] width 43 height 15
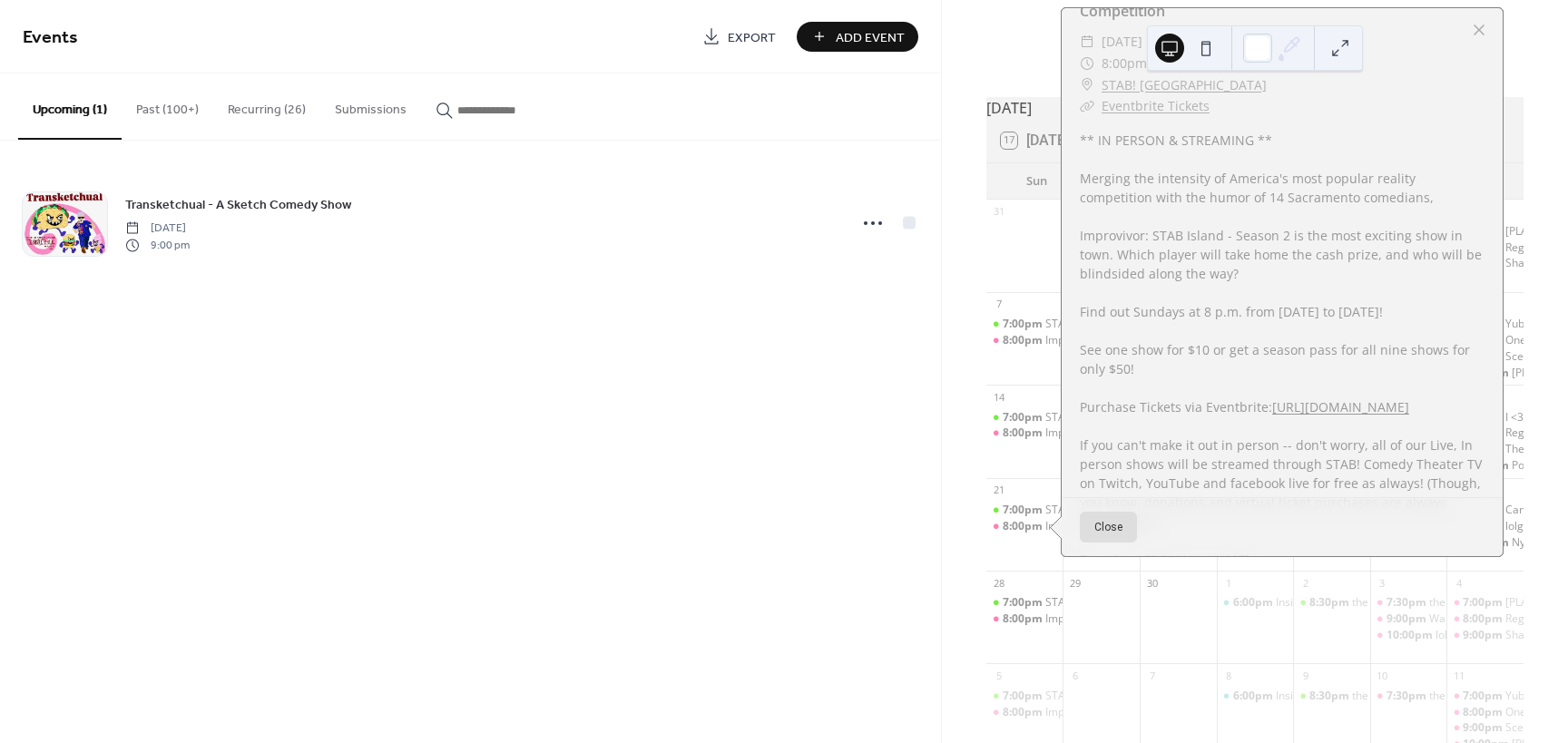
scroll to position [272, 0]
click at [1474, 42] on div at bounding box center [1478, 29] width 26 height 25
